Goal: Information Seeking & Learning: Understand process/instructions

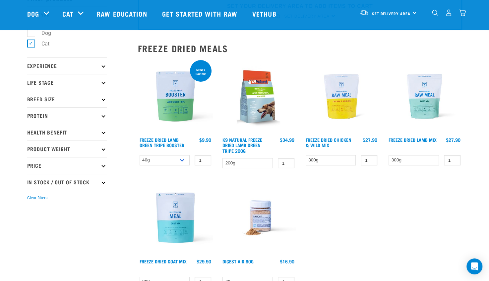
drag, startPoint x: 0, startPoint y: 0, endPoint x: 172, endPoint y: 110, distance: 203.9
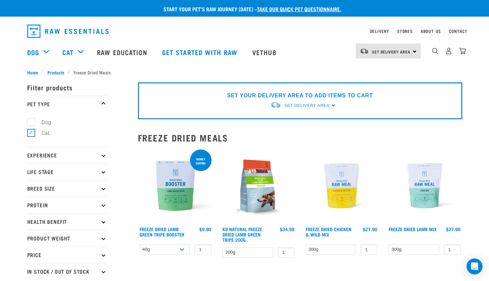
click at [294, 260] on div "K9 Natural Freeze Dried Lamb Green Tripe 200g 1 0 100" at bounding box center [258, 204] width 83 height 121
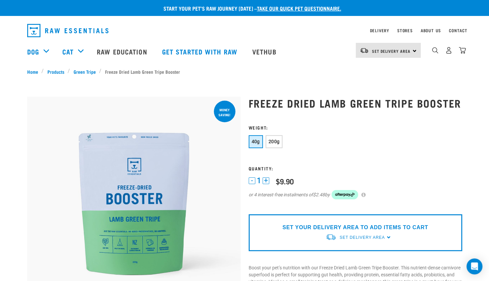
scroll to position [0, 0]
click at [270, 136] on button "200g" at bounding box center [274, 141] width 17 height 13
click at [252, 139] on span "40g" at bounding box center [256, 141] width 8 height 5
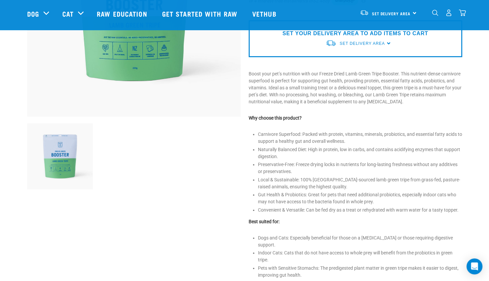
scroll to position [0, 0]
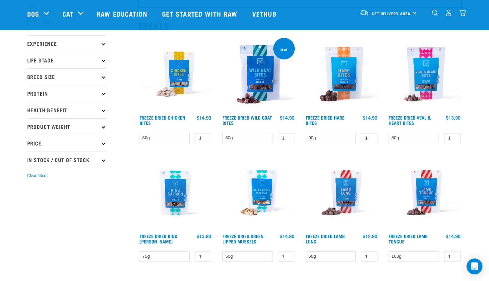
scroll to position [59, 0]
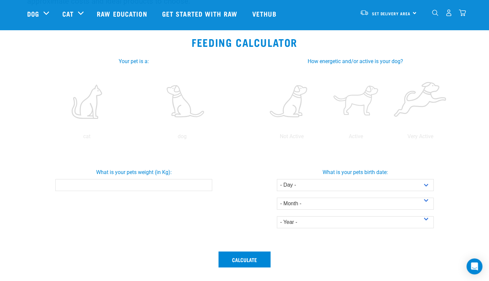
scroll to position [103, 0]
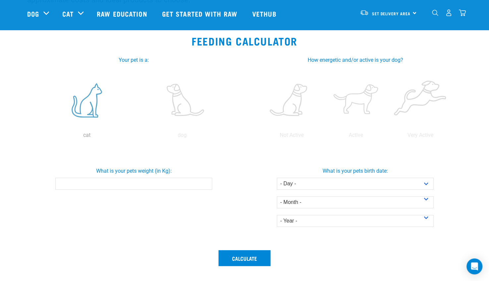
click at [84, 99] on label at bounding box center [87, 100] width 93 height 56
click at [39, 137] on input "radio" at bounding box center [39, 137] width 0 height 0
click at [127, 186] on input "What is your pets weight (in Kg):" at bounding box center [133, 184] width 157 height 12
type input "5.8"
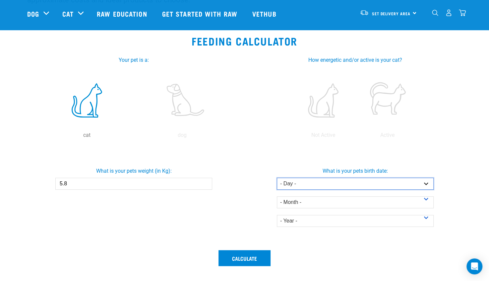
click at [373, 187] on select "- Day - 1 2 3 4 5 6 7 8 9 10 11 12 13 14 15 16 17 18 19 20 21 22 23 24 25 26 27" at bounding box center [355, 184] width 157 height 12
click at [455, 175] on div "What is your pets birth date: - Day - 1 2 3 4 5 6 7 8 9 10 11 12 13 14 15 16 17…" at bounding box center [356, 194] width 224 height 65
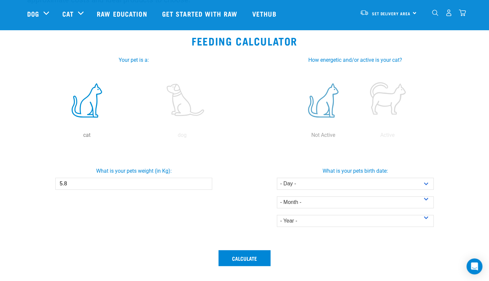
click at [328, 108] on label at bounding box center [324, 100] width 62 height 56
click at [291, 137] on input "radio" at bounding box center [291, 137] width 0 height 0
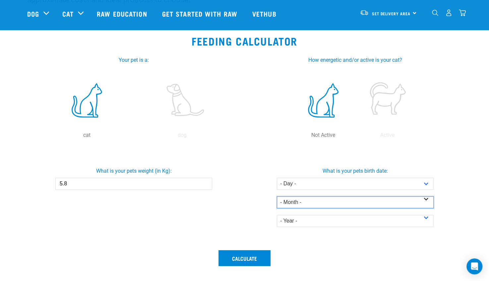
click at [357, 200] on select "- Month - January February March April May June July August September October N…" at bounding box center [355, 202] width 157 height 12
select select "October"
click at [277, 196] on select "- Month - January February March April May June July August September October N…" at bounding box center [355, 202] width 157 height 12
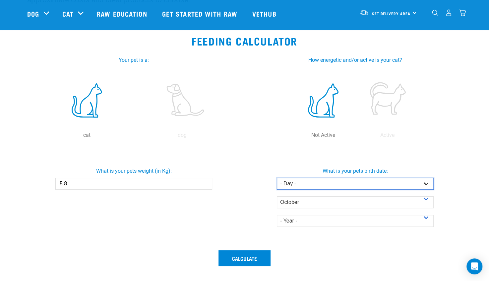
click at [302, 185] on select "- Day - 1 2 3 4 5 6 7 8 9 10 11 12 13 14 15 16 17 18 19 20 21 22 23 24 25 26 27" at bounding box center [355, 184] width 157 height 12
click at [249, 171] on label "What is your pets birth date:" at bounding box center [356, 171] width 224 height 8
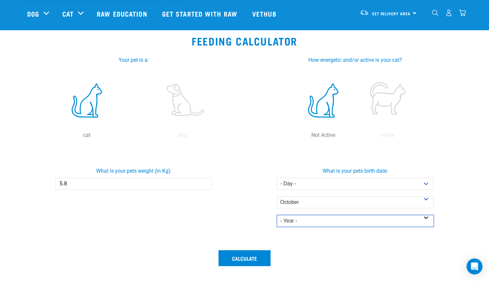
click at [294, 218] on select "- Year - 2025 2024 2023 2022 2021 2020 2019 2018 2017 2016 2015 2014" at bounding box center [355, 221] width 157 height 12
select select "2018"
click at [277, 215] on select "- Year - 2025 2024 2023 2022 2021 2020 2019 2018 2017 2016 2015 2014" at bounding box center [355, 221] width 157 height 12
click at [302, 226] on select "- Year - 2025 2024 2023 2022 2021 2020 2019 2018 2017 2016 2015 2014" at bounding box center [355, 221] width 157 height 12
click at [246, 200] on div "What is your pets birth date: - Day - 1 2 3 4 5 6 7 8 9 10 11 12 13 14 15 16 17…" at bounding box center [356, 194] width 224 height 65
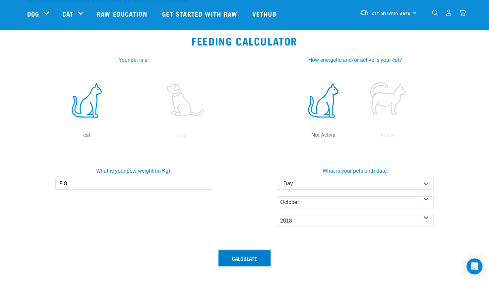
click at [244, 259] on button "Calculate" at bounding box center [245, 258] width 52 height 16
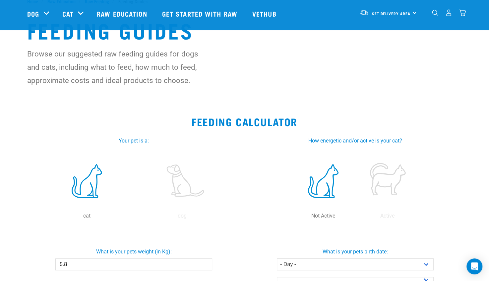
scroll to position [0, 0]
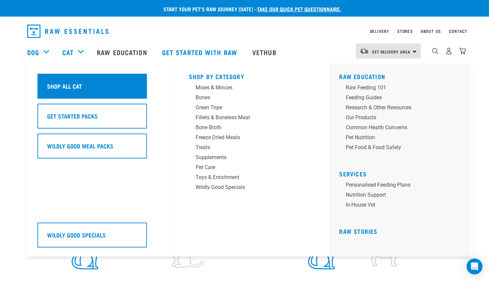
click at [64, 93] on div "Shop All Cat" at bounding box center [91, 86] width 109 height 25
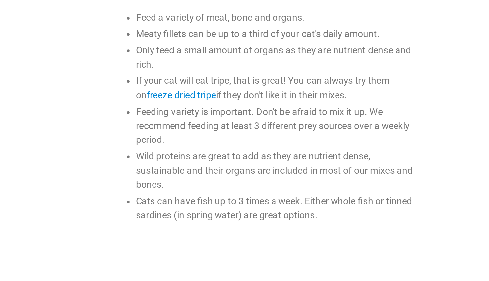
scroll to position [163, 0]
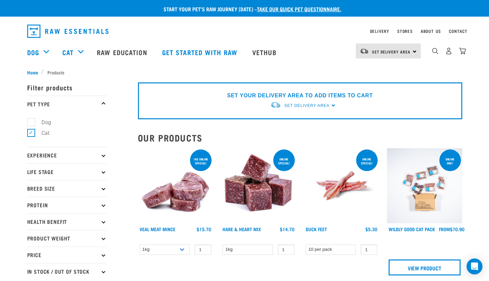
click at [60, 219] on p "Health Benefit" at bounding box center [67, 221] width 80 height 17
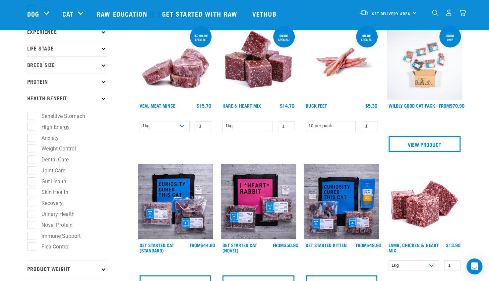
scroll to position [90, 0]
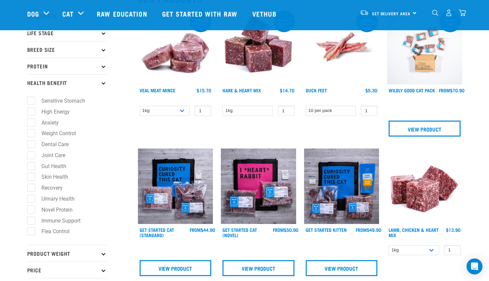
click at [31, 143] on label "Dental Care" at bounding box center [51, 144] width 40 height 8
click at [30, 143] on input "Dental Care" at bounding box center [29, 143] width 4 height 4
checkbox input "true"
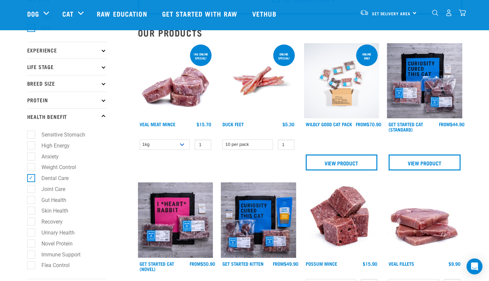
scroll to position [61, 0]
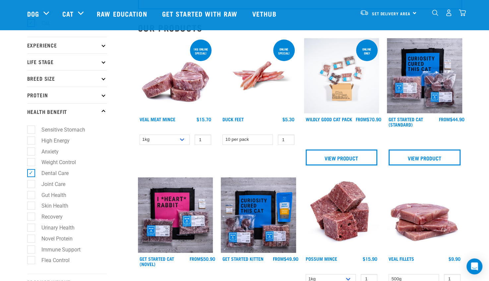
click at [31, 172] on label "Dental Care" at bounding box center [51, 173] width 40 height 8
click at [31, 172] on input "Dental Care" at bounding box center [29, 172] width 4 height 4
checkbox input "false"
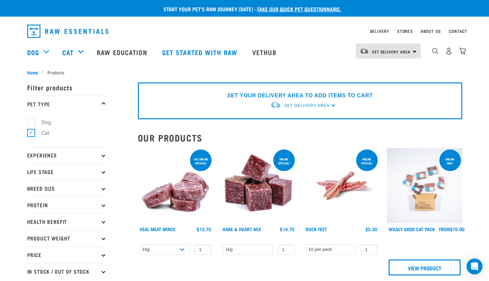
scroll to position [12, 0]
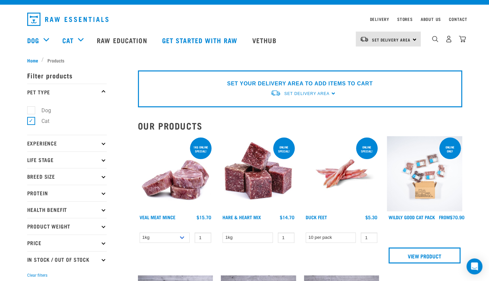
click at [53, 207] on p "Health Benefit" at bounding box center [67, 209] width 80 height 17
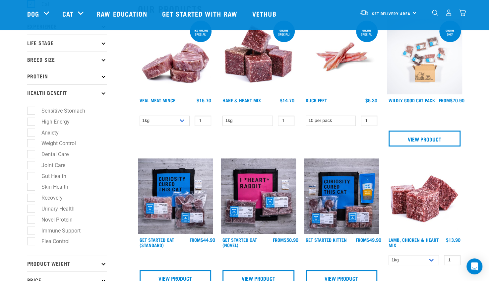
scroll to position [79, 0]
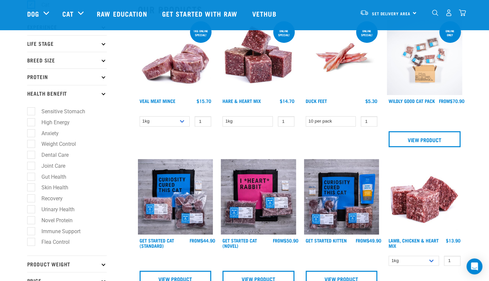
click at [31, 207] on label "Urinary Health" at bounding box center [54, 209] width 46 height 8
click at [30, 207] on input "Urinary Health" at bounding box center [29, 208] width 4 height 4
checkbox input "true"
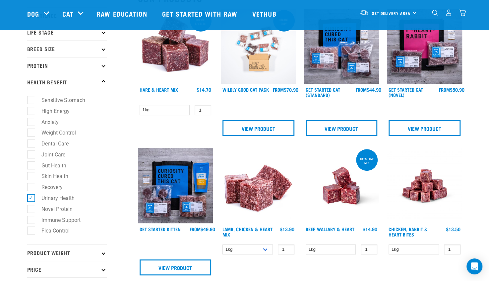
scroll to position [91, 0]
click at [31, 231] on label "Flea Control" at bounding box center [51, 230] width 41 height 8
click at [29, 231] on input "Flea Control" at bounding box center [29, 229] width 4 height 4
checkbox input "true"
click at [31, 195] on label "Urinary Health" at bounding box center [54, 197] width 46 height 8
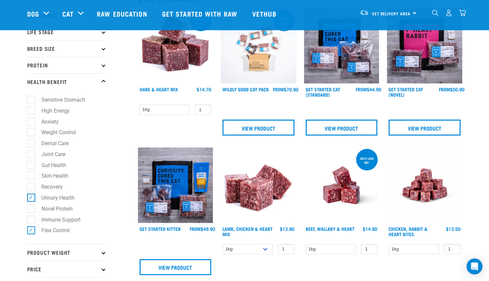
click at [28, 195] on input "Urinary Health" at bounding box center [29, 196] width 4 height 4
checkbox input "false"
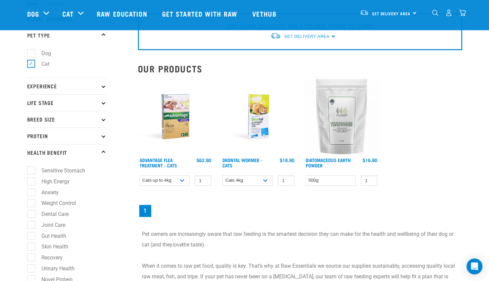
scroll to position [20, 0]
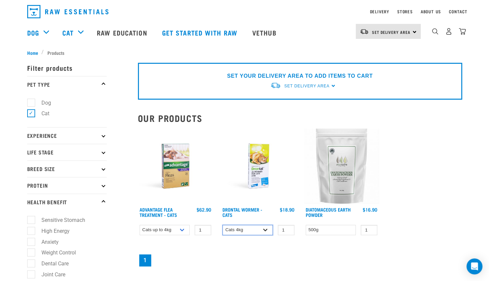
click at [265, 228] on select "Cats 4kg Cats 6kg" at bounding box center [248, 230] width 50 height 10
select select "336161"
click at [223, 225] on select "Cats 4kg Cats 6kg" at bounding box center [248, 230] width 50 height 10
click at [183, 229] on select "Cats up to 4kg Cats over 4kg" at bounding box center [165, 230] width 50 height 10
select select "336150"
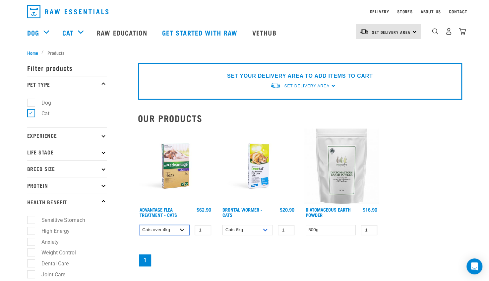
click at [140, 225] on select "Cats up to 4kg Cats over 4kg" at bounding box center [165, 230] width 50 height 10
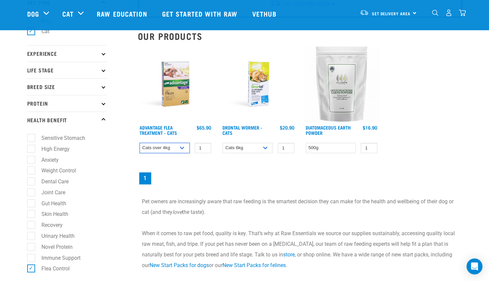
scroll to position [50, 0]
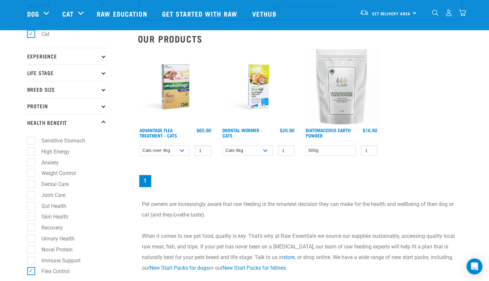
click at [102, 116] on p "Health Benefit" at bounding box center [67, 122] width 80 height 17
click at [104, 121] on icon at bounding box center [104, 123] width 4 height 4
click at [34, 271] on label "Flea Control" at bounding box center [51, 271] width 41 height 8
click at [32, 271] on input "Flea Control" at bounding box center [29, 270] width 4 height 4
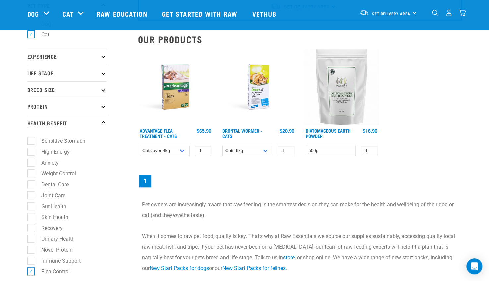
checkbox input "false"
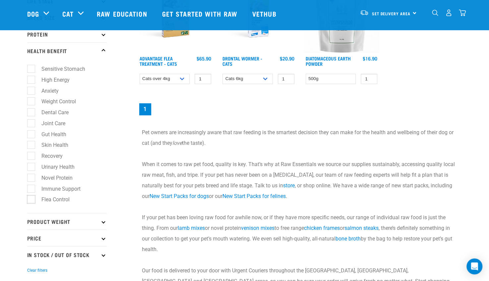
scroll to position [0, 0]
